Goal: Find contact information: Obtain details needed to contact an individual or organization

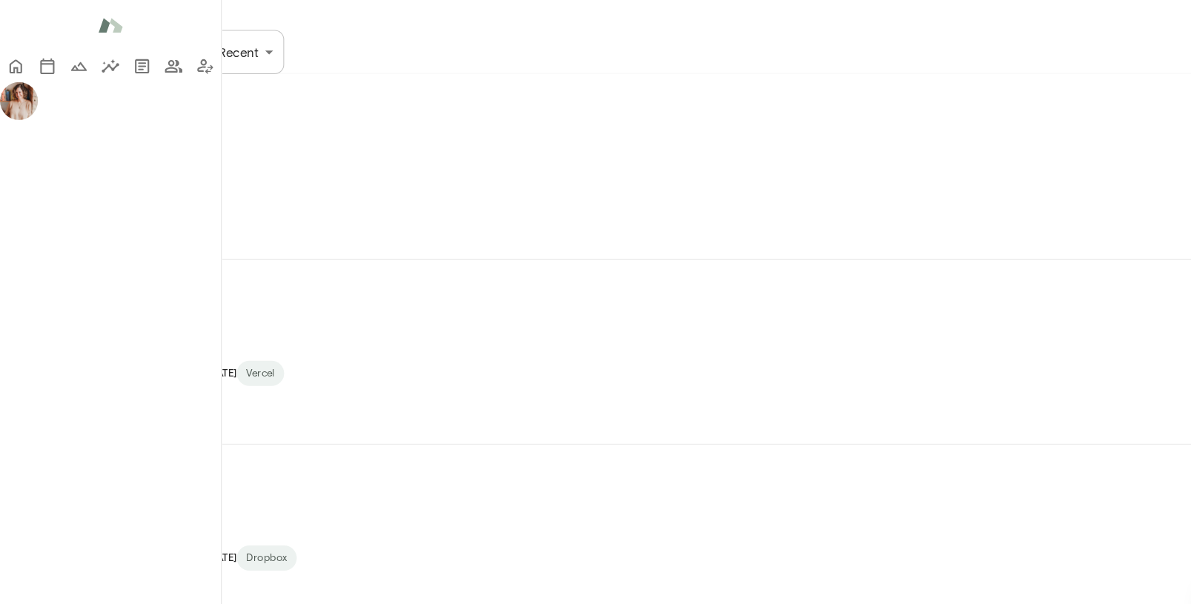
scroll to position [467, 0]
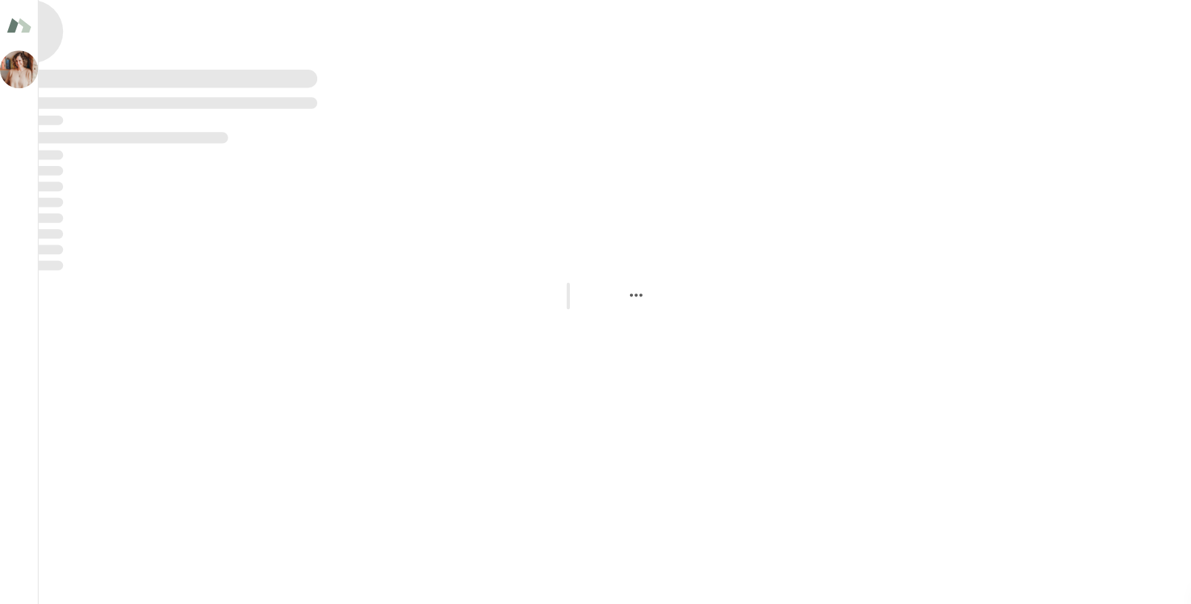
click at [778, 138] on div at bounding box center [595, 197] width 1191 height 119
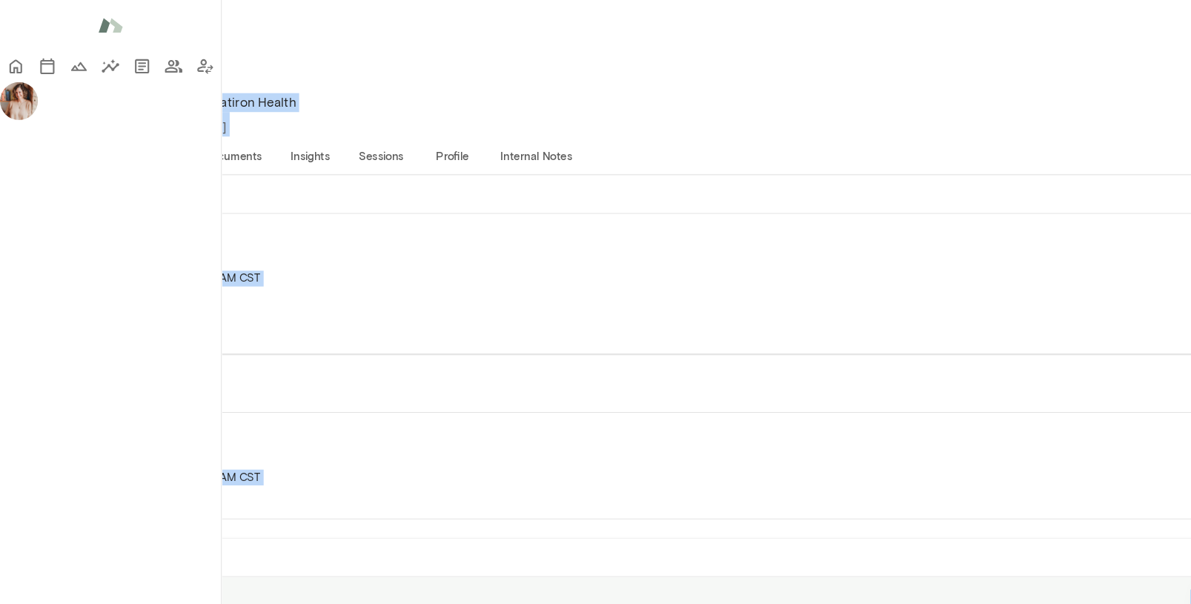
click at [333, 87] on p "Staff Software Engineering Manager, Flatiron Health" at bounding box center [595, 96] width 1191 height 18
click at [458, 128] on button "Profile" at bounding box center [424, 146] width 67 height 36
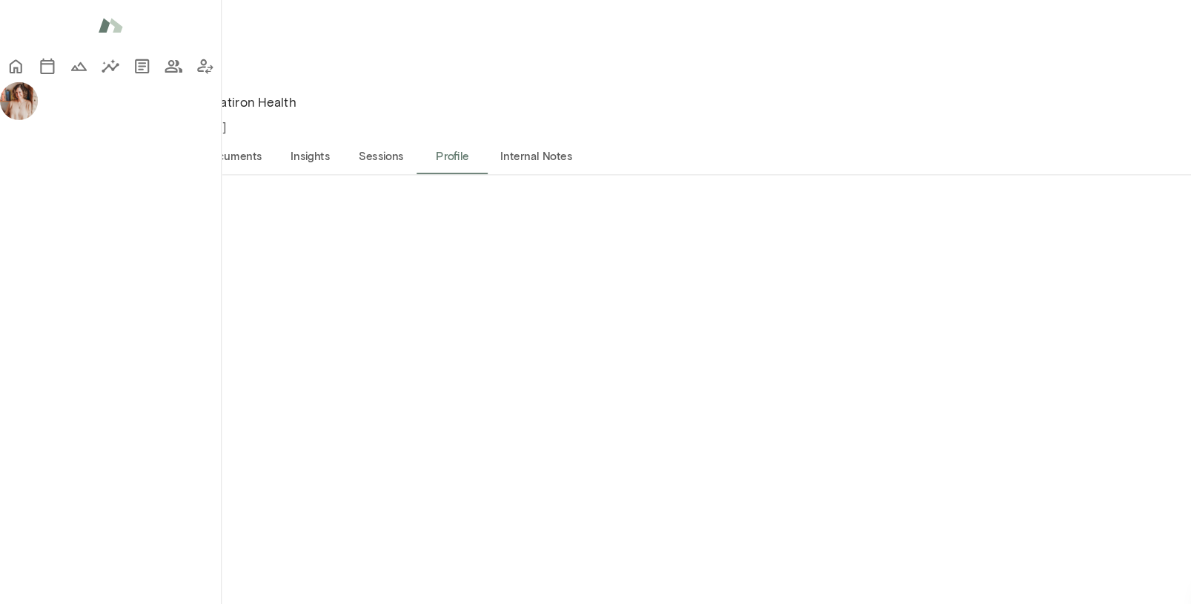
drag, startPoint x: 364, startPoint y: 196, endPoint x: 359, endPoint y: 202, distance: 8.0
copy h6 "[PERSON_NAME][EMAIL_ADDRESS][PERSON_NAME][DOMAIN_NAME]"
click at [148, 77] on button "Members" at bounding box center [163, 62] width 30 height 30
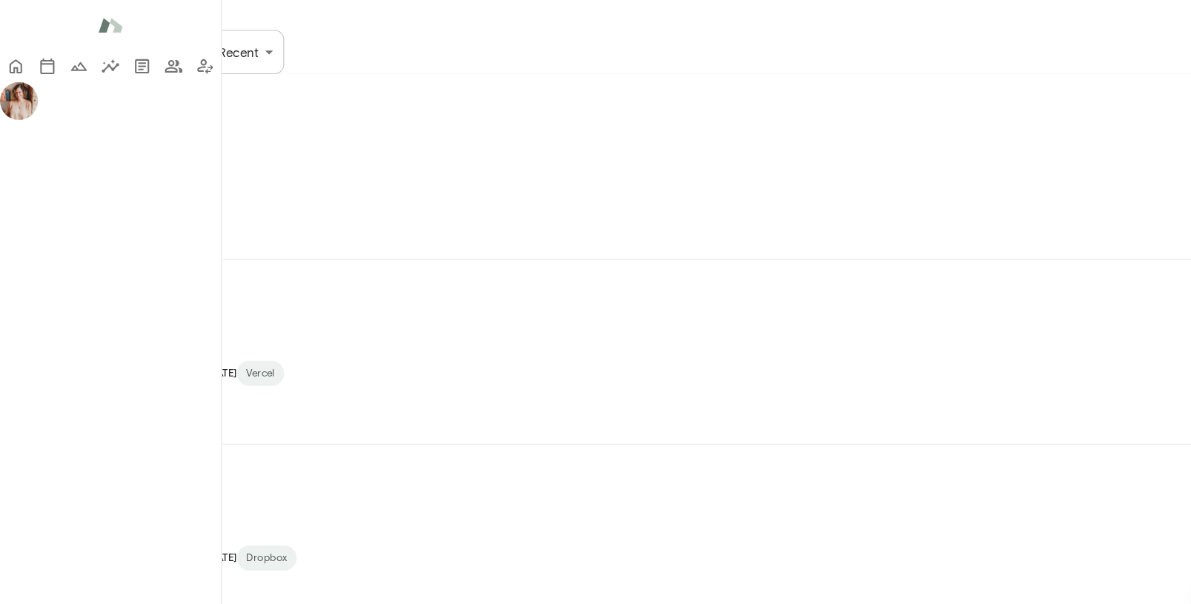
click at [312, 243] on div "Assigned [PERSON_NAME] [PERSON_NAME][EMAIL_ADDRESS] Last online [DATE] Raft AI …" at bounding box center [595, 156] width 1191 height 173
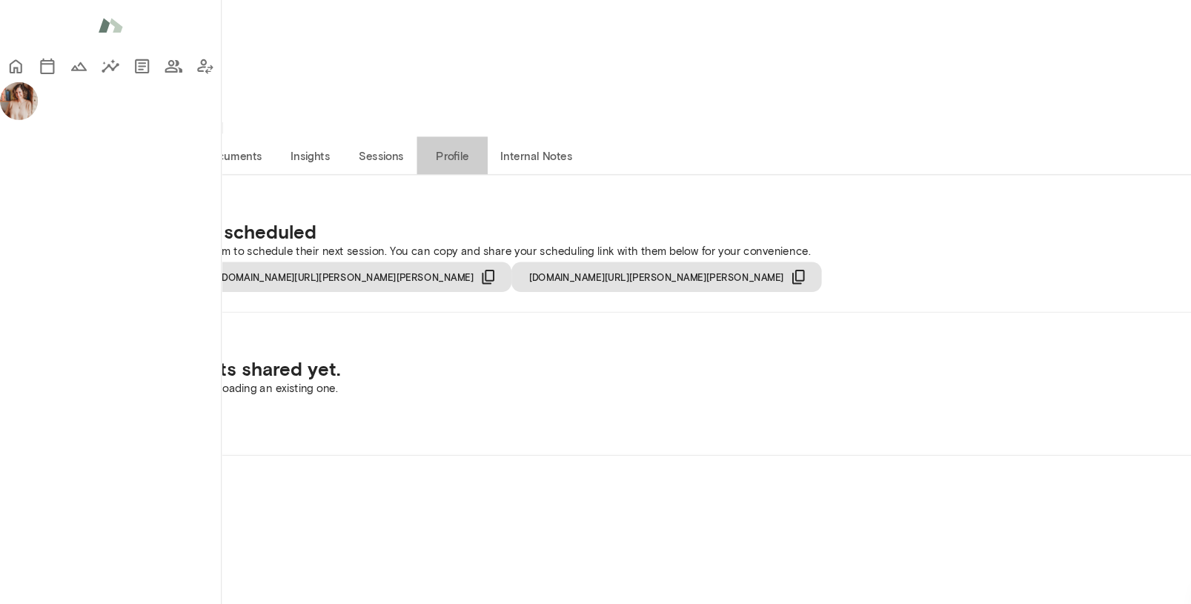
click at [458, 128] on button "Profile" at bounding box center [424, 146] width 67 height 36
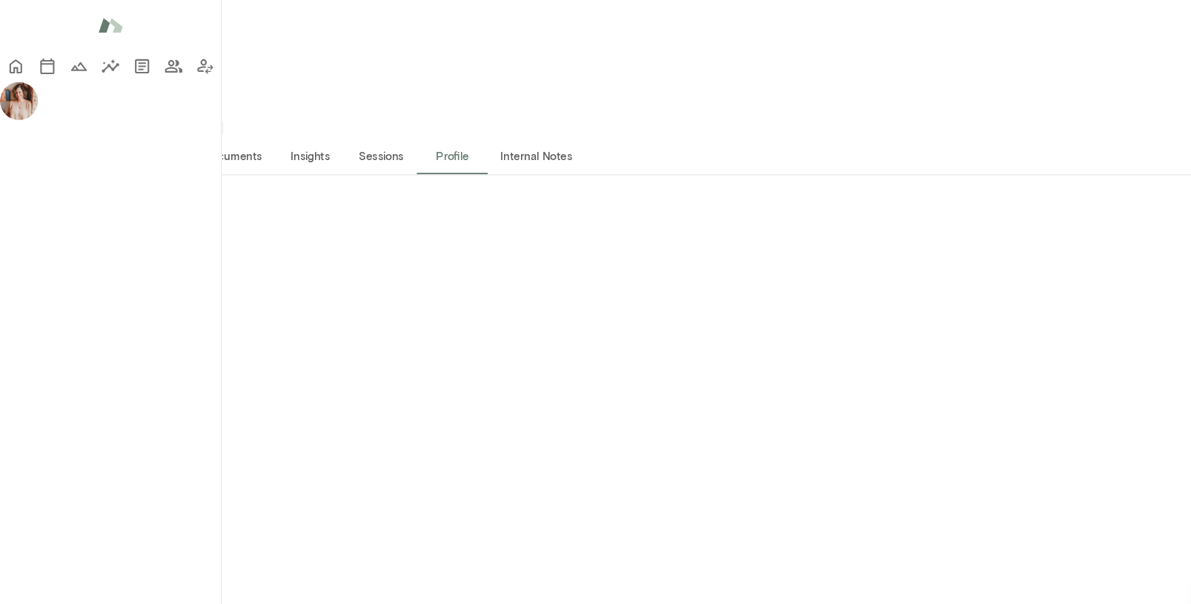
drag, startPoint x: 214, startPoint y: 198, endPoint x: 270, endPoint y: 193, distance: 55.8
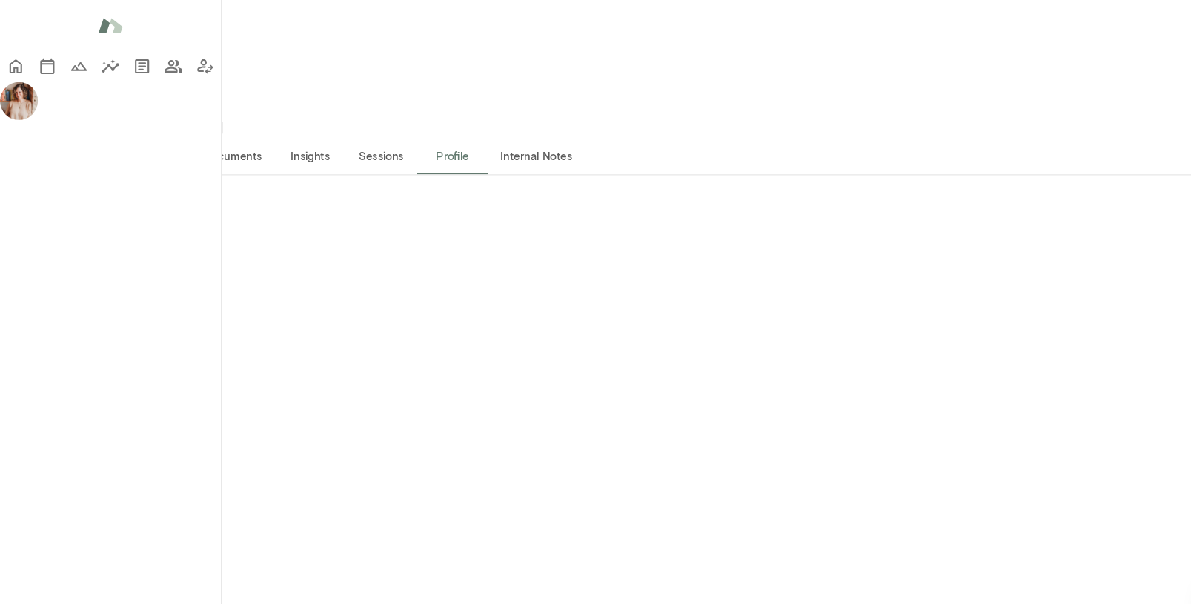
drag, startPoint x: 264, startPoint y: 193, endPoint x: 250, endPoint y: 193, distance: 14.1
copy h6 "[EMAIL_ADDRESS]"
